Goal: Check status: Check status

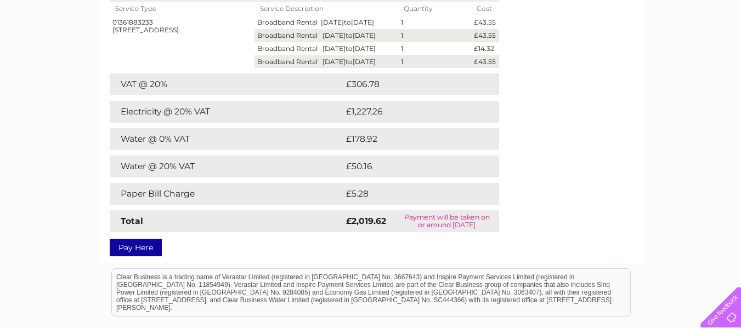
scroll to position [329, 0]
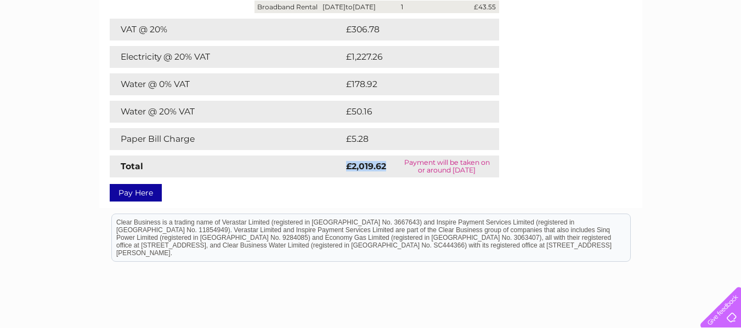
drag, startPoint x: 344, startPoint y: 197, endPoint x: 394, endPoint y: 196, distance: 50.4
click at [390, 178] on td "£2,019.62" at bounding box center [369, 167] width 52 height 22
click at [679, 167] on div "My Clear Business Login Details My Details My Preferences Link Account My Accou…" at bounding box center [370, 74] width 741 height 642
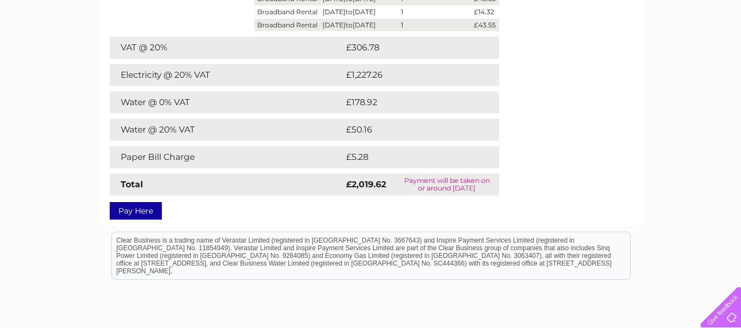
scroll to position [384, 0]
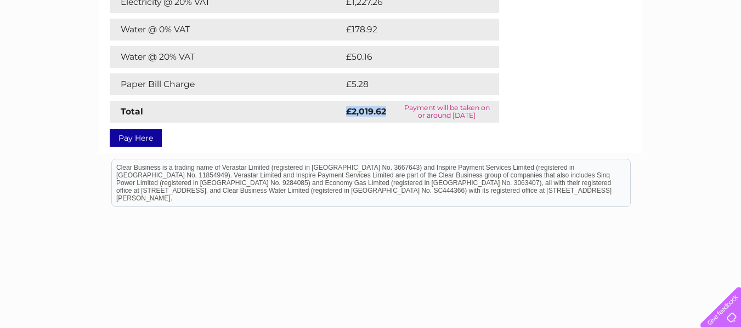
drag, startPoint x: 348, startPoint y: 141, endPoint x: 386, endPoint y: 135, distance: 38.8
click at [386, 123] on td "£2,019.62" at bounding box center [369, 112] width 52 height 22
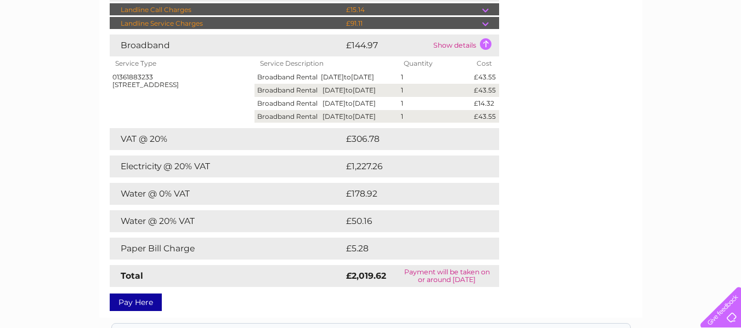
scroll to position [0, 0]
